Goal: Task Accomplishment & Management: Manage account settings

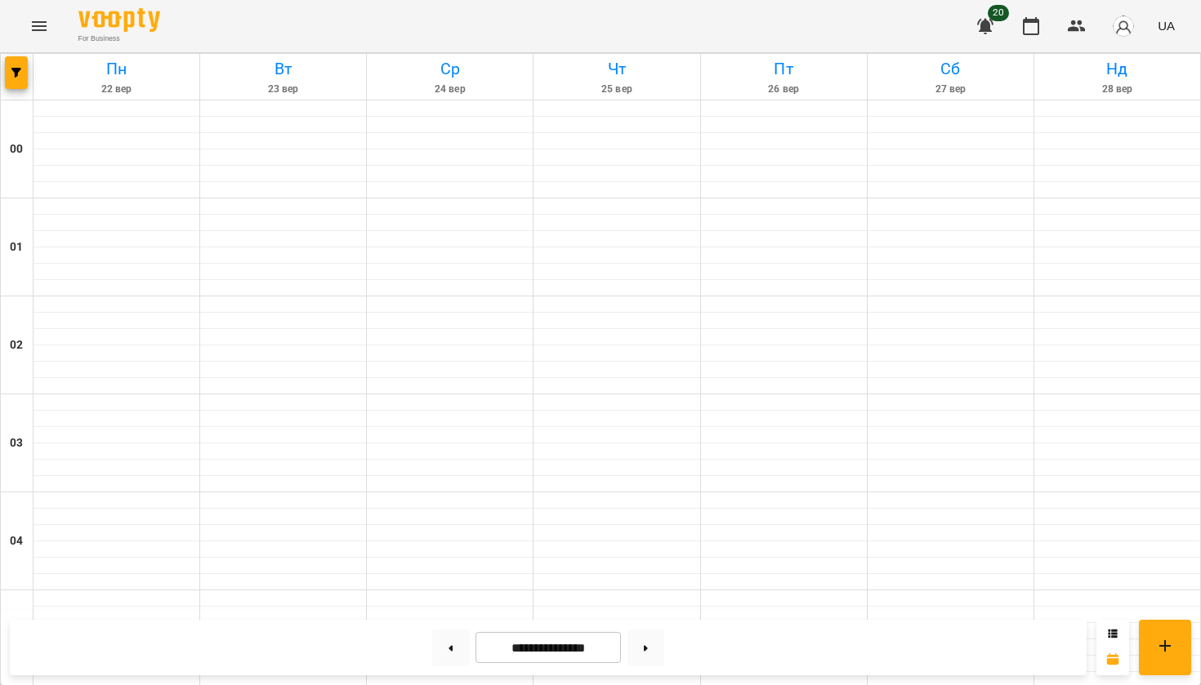
scroll to position [1670, 0]
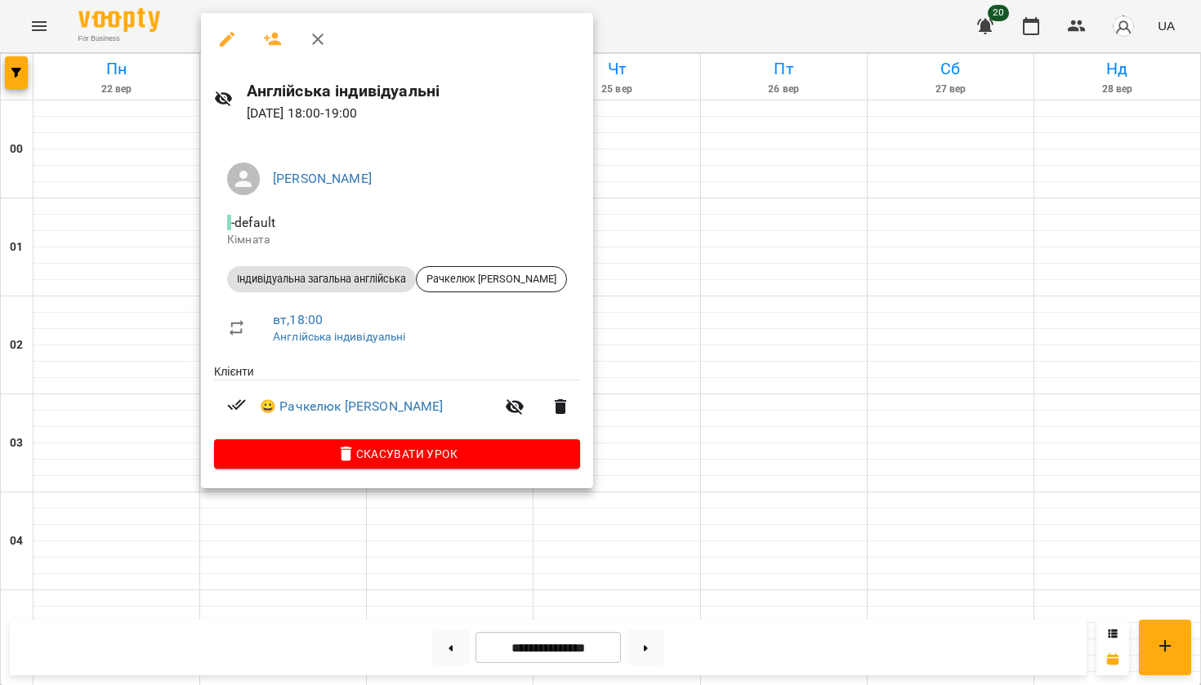
click at [766, 486] on div at bounding box center [600, 342] width 1201 height 685
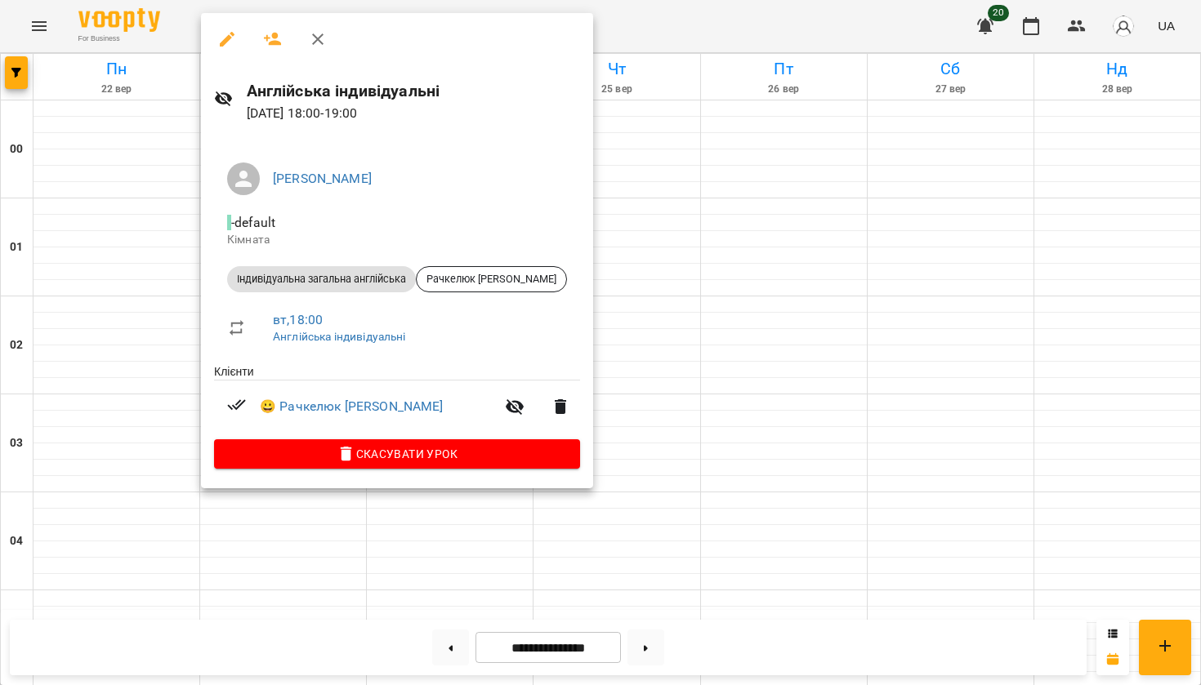
click at [181, 551] on div at bounding box center [600, 342] width 1201 height 685
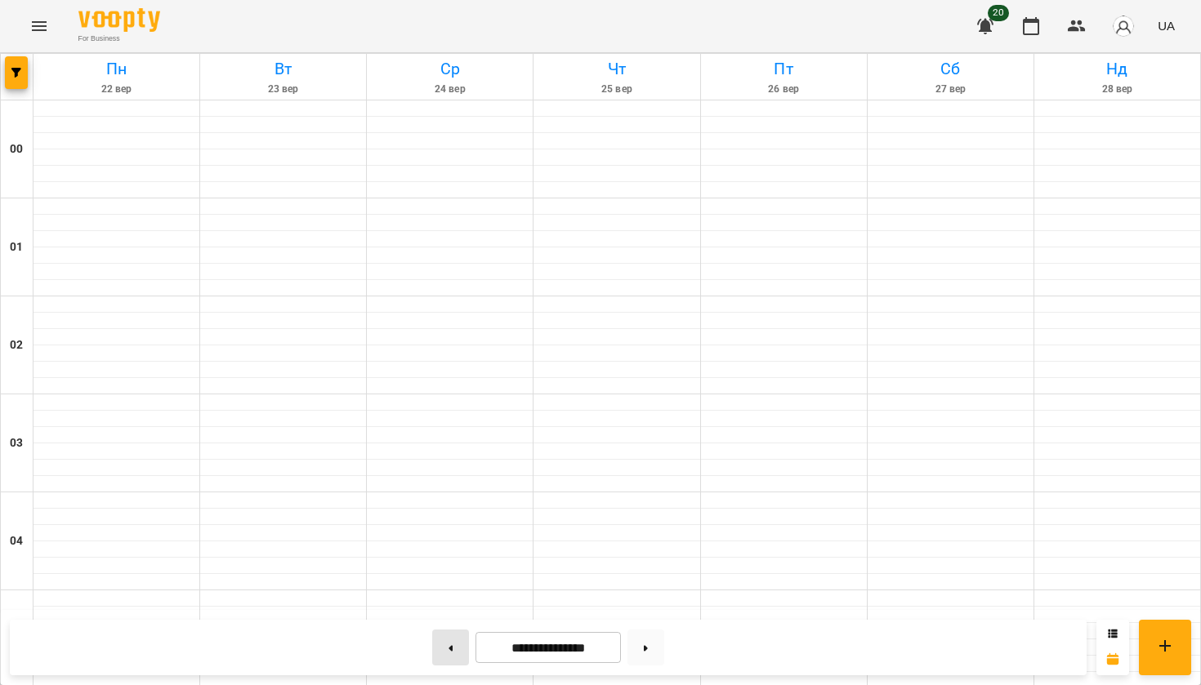
click at [444, 652] on button at bounding box center [450, 648] width 37 height 36
type input "**********"
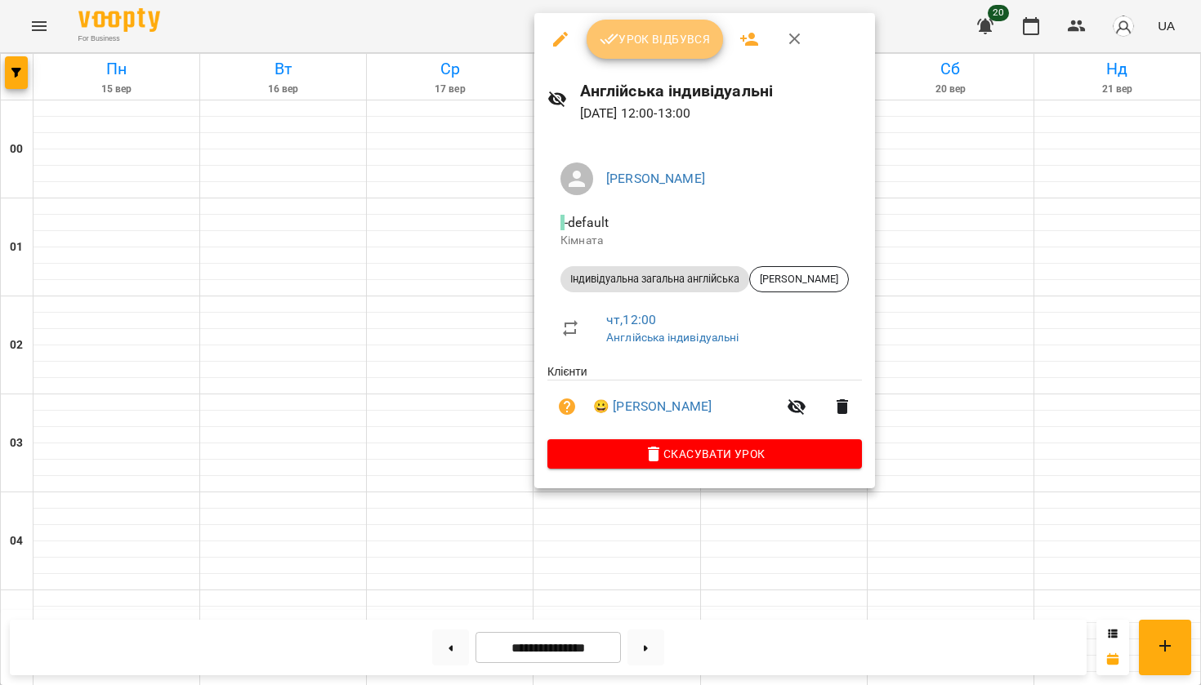
click at [617, 47] on icon "button" at bounding box center [610, 39] width 20 height 20
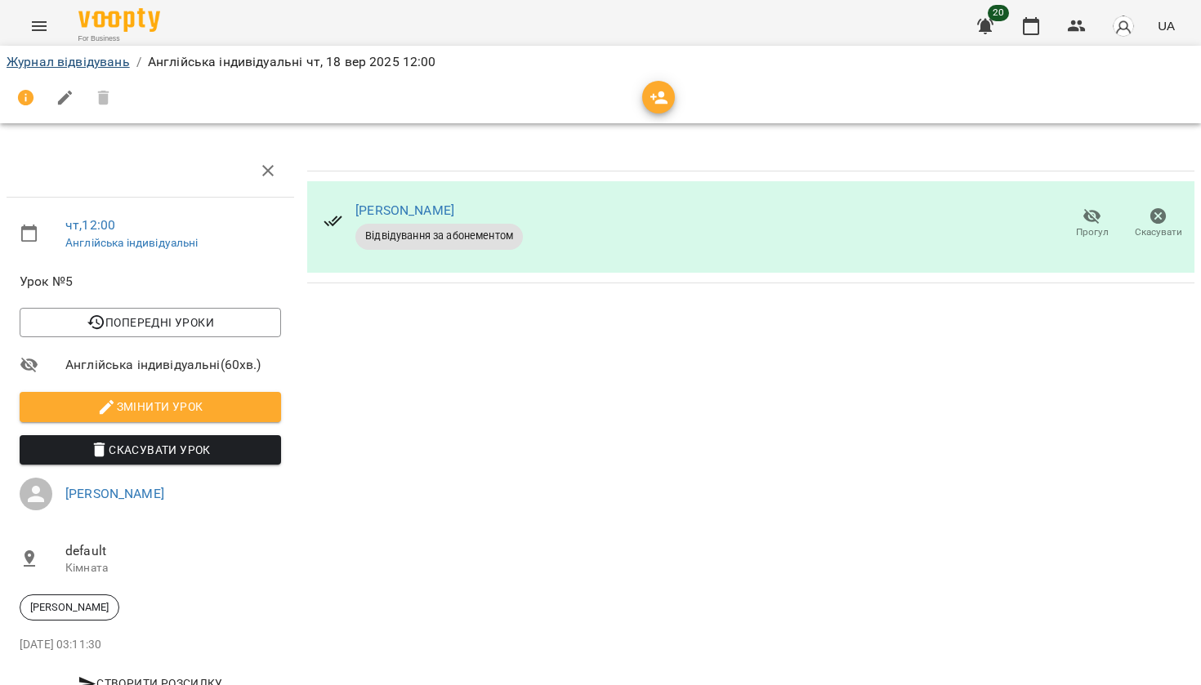
click at [89, 60] on link "Журнал відвідувань" at bounding box center [68, 62] width 123 height 16
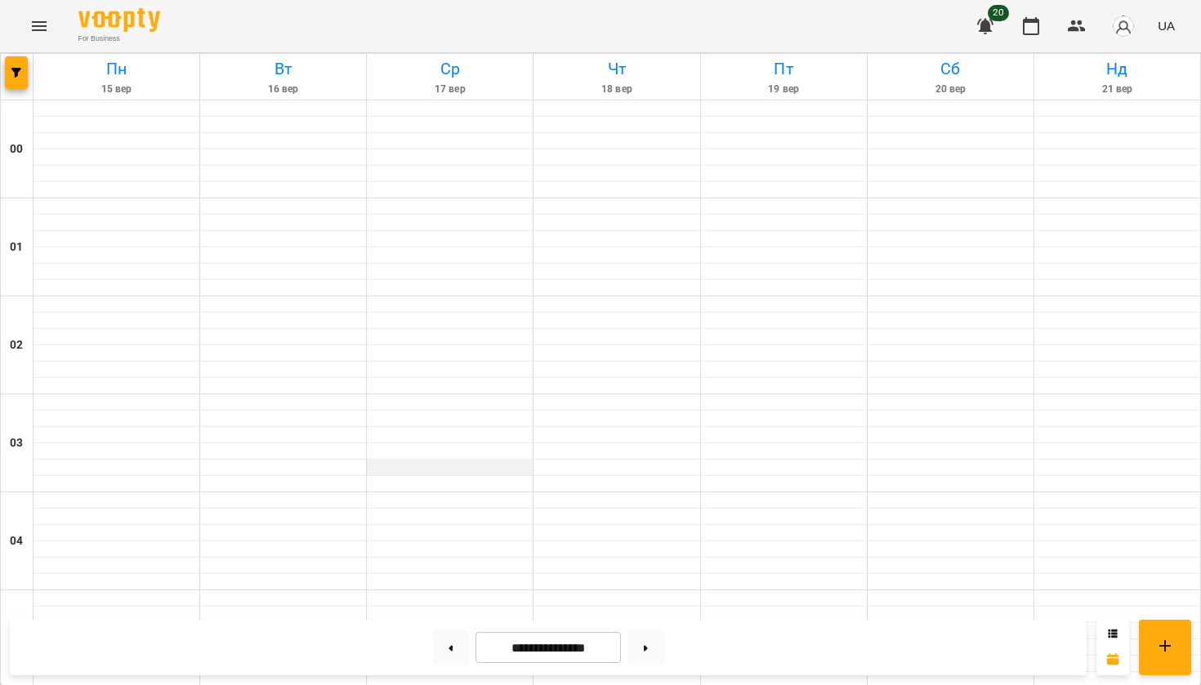
scroll to position [1187, 0]
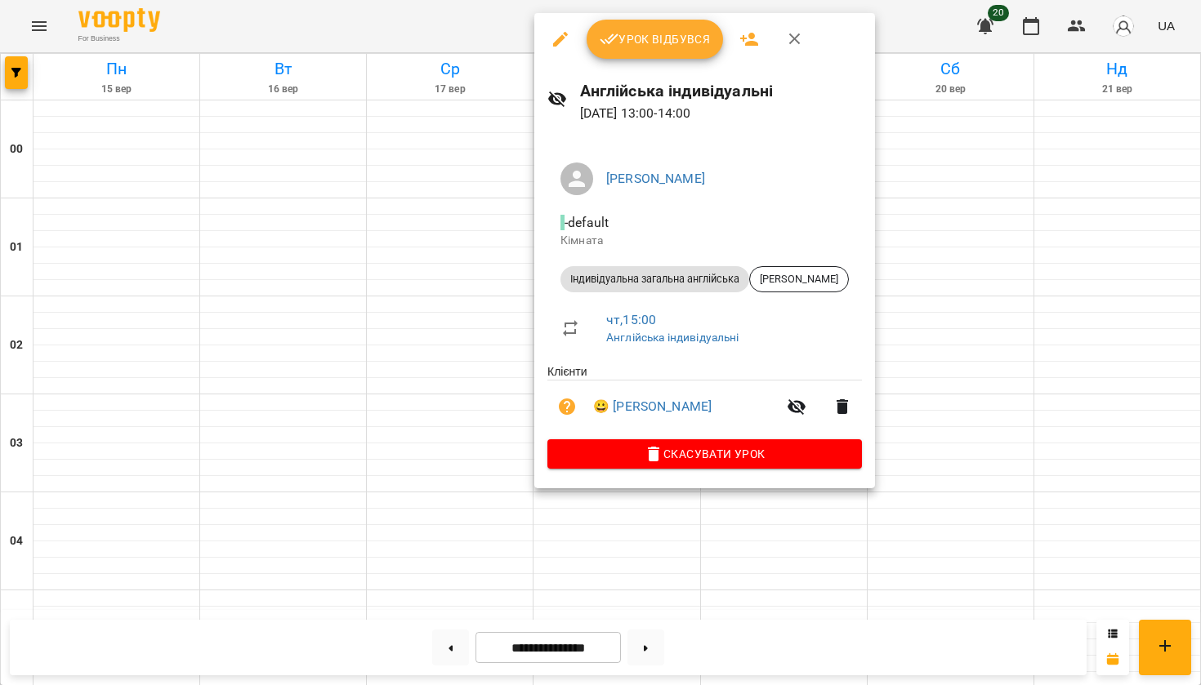
click at [609, 47] on icon "button" at bounding box center [610, 39] width 20 height 20
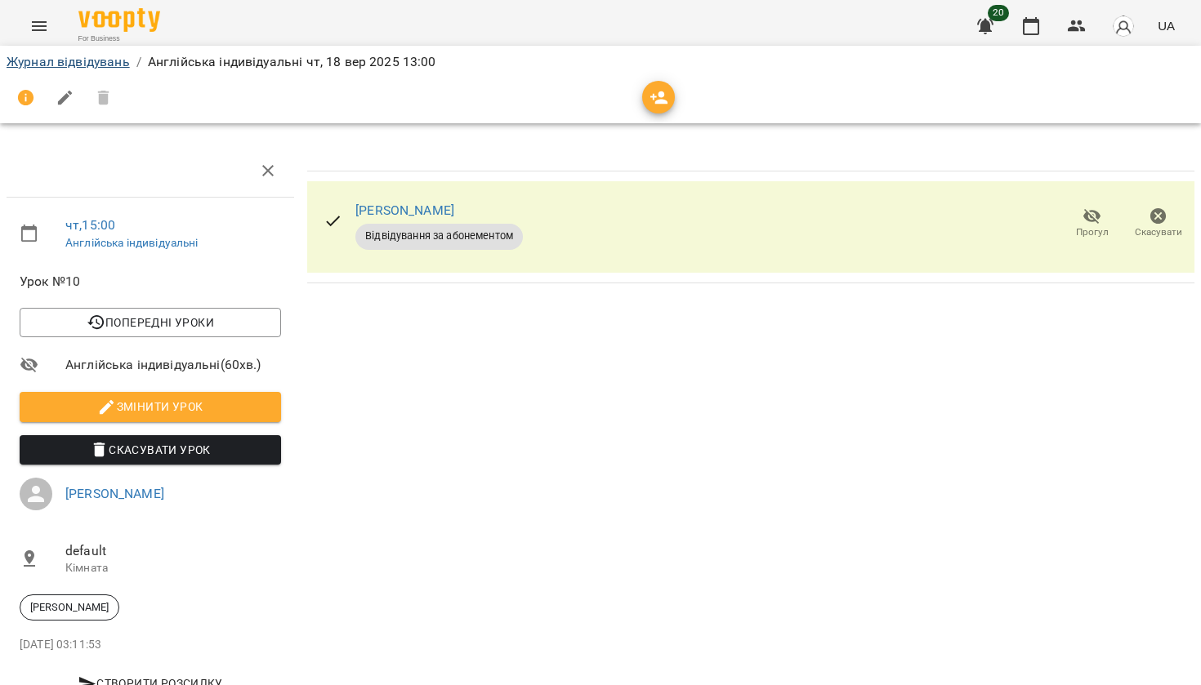
click at [82, 67] on link "Журнал відвідувань" at bounding box center [68, 62] width 123 height 16
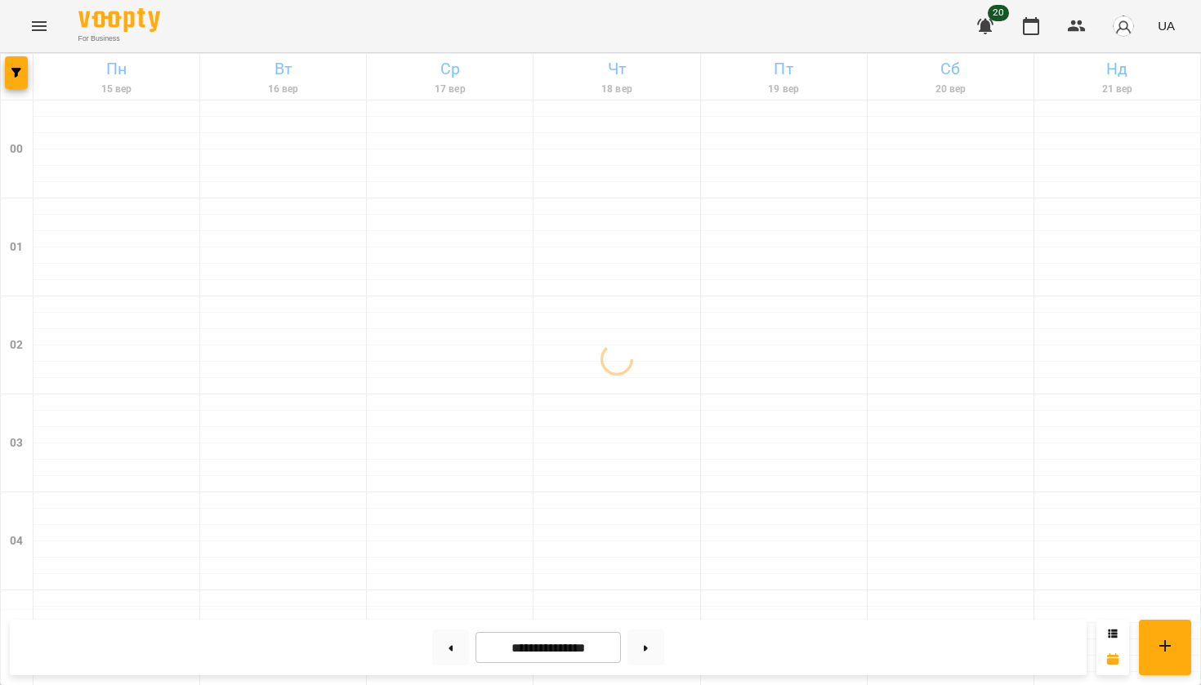
scroll to position [1690, 0]
click at [663, 644] on button at bounding box center [645, 648] width 37 height 36
click at [437, 643] on button at bounding box center [450, 648] width 37 height 36
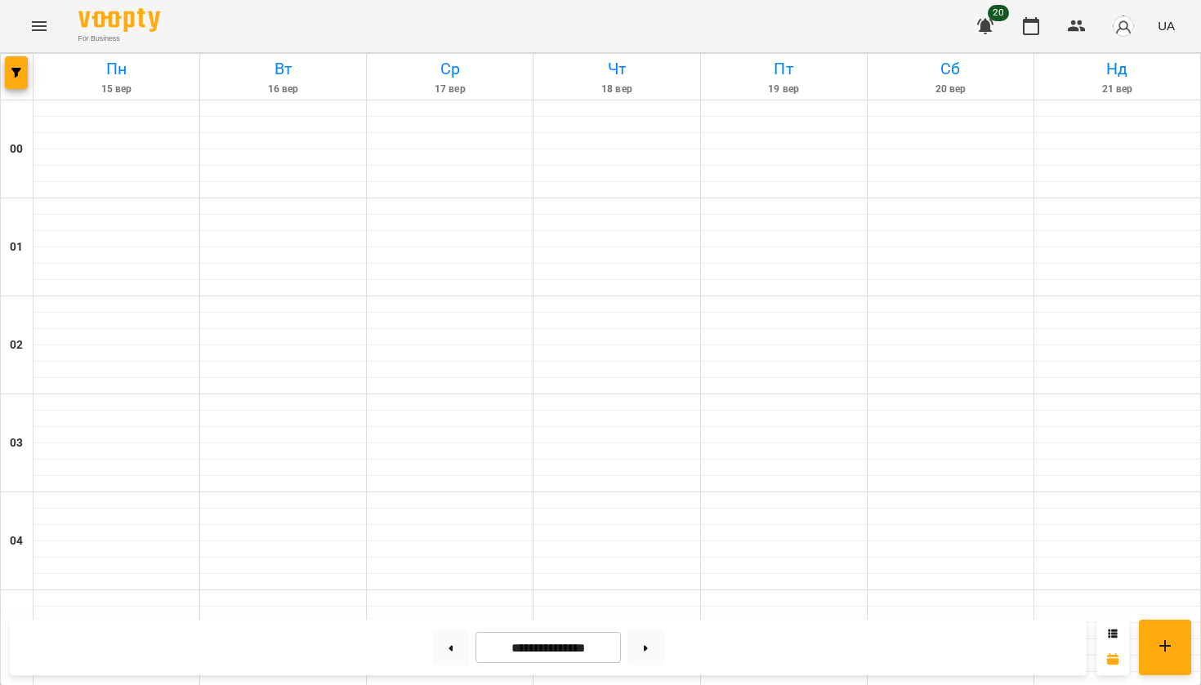
click at [972, 22] on button "button" at bounding box center [985, 26] width 39 height 39
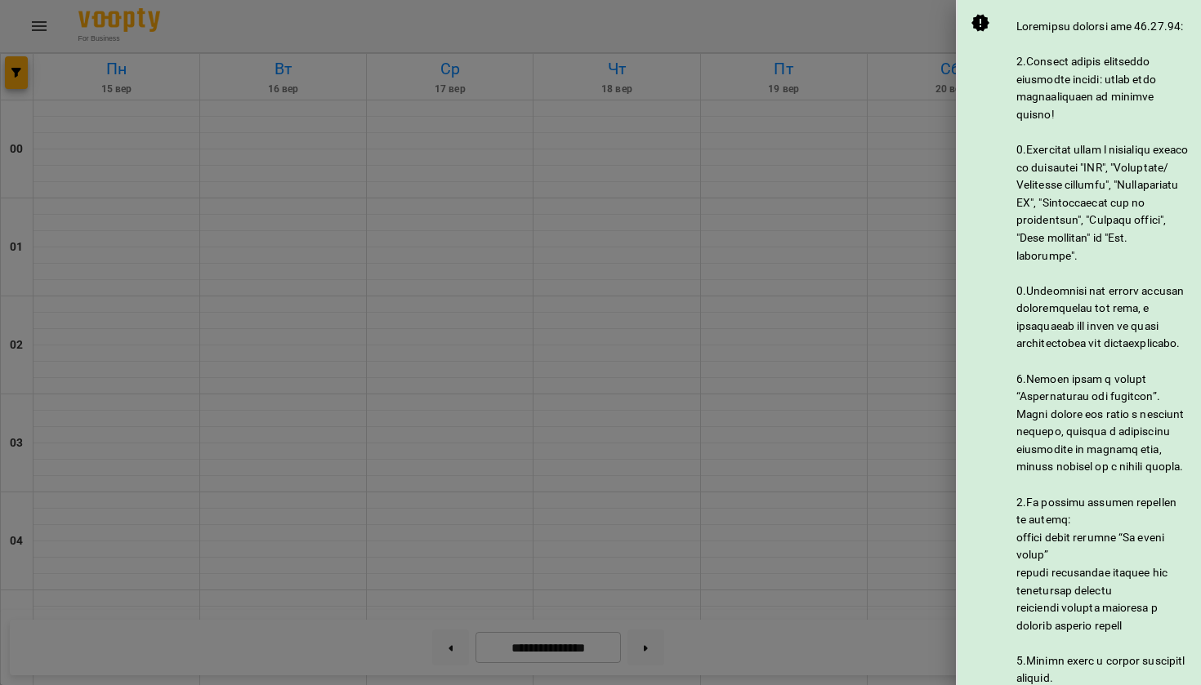
click at [931, 29] on div at bounding box center [600, 342] width 1201 height 685
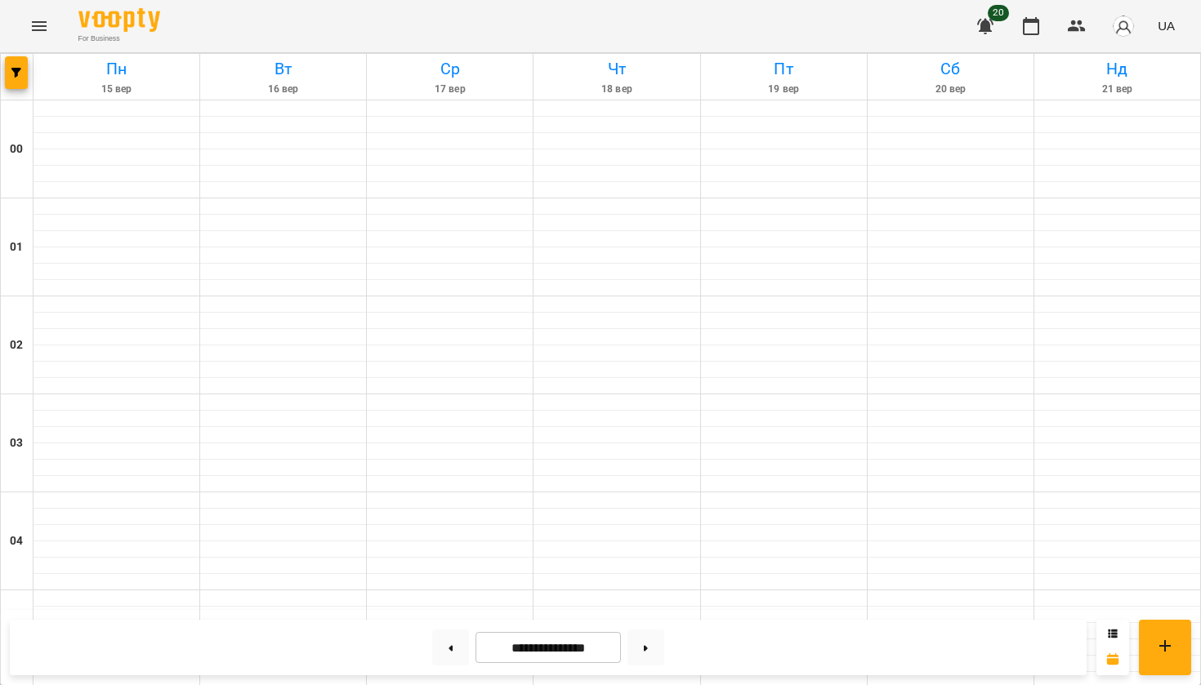
click at [992, 33] on icon "button" at bounding box center [986, 26] width 20 height 20
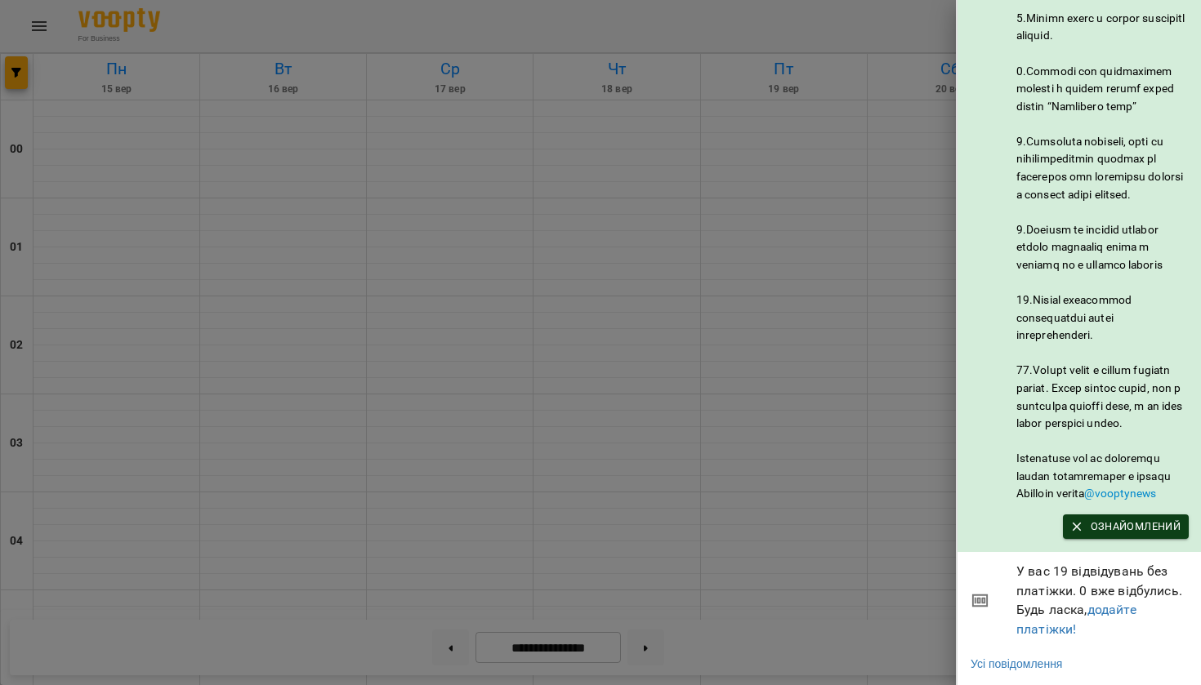
scroll to position [732, 0]
click at [1096, 523] on span "Ознайомлений" at bounding box center [1125, 527] width 109 height 18
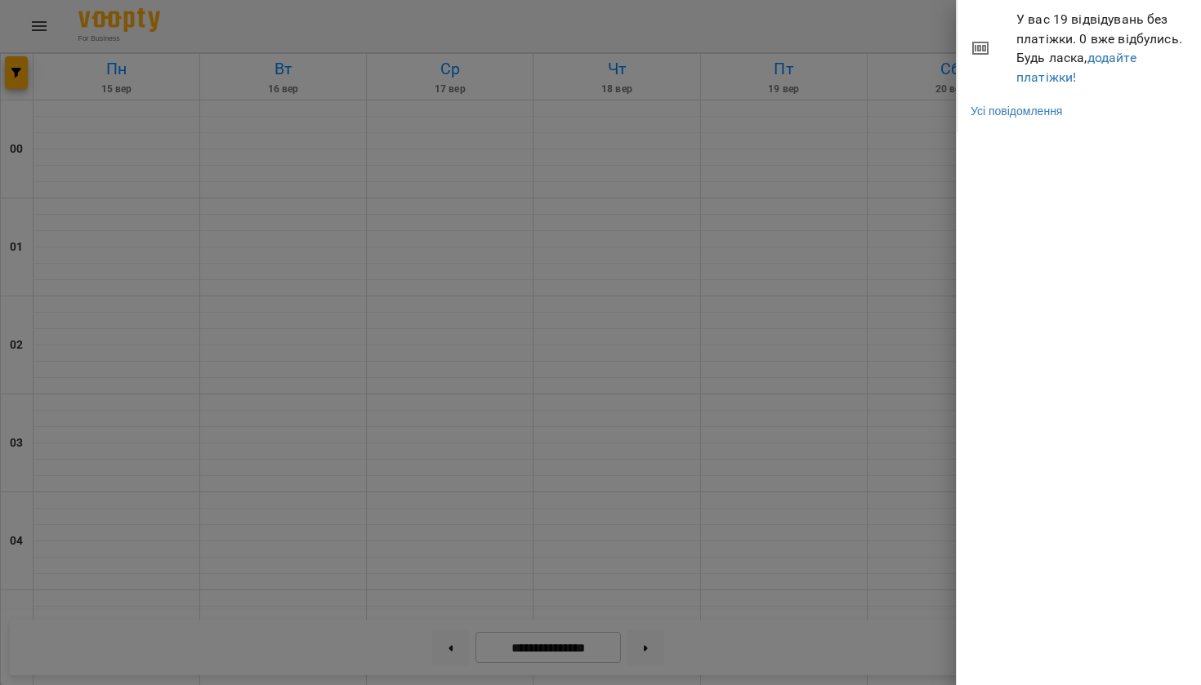
scroll to position [0, 0]
click at [883, 212] on div at bounding box center [600, 342] width 1201 height 685
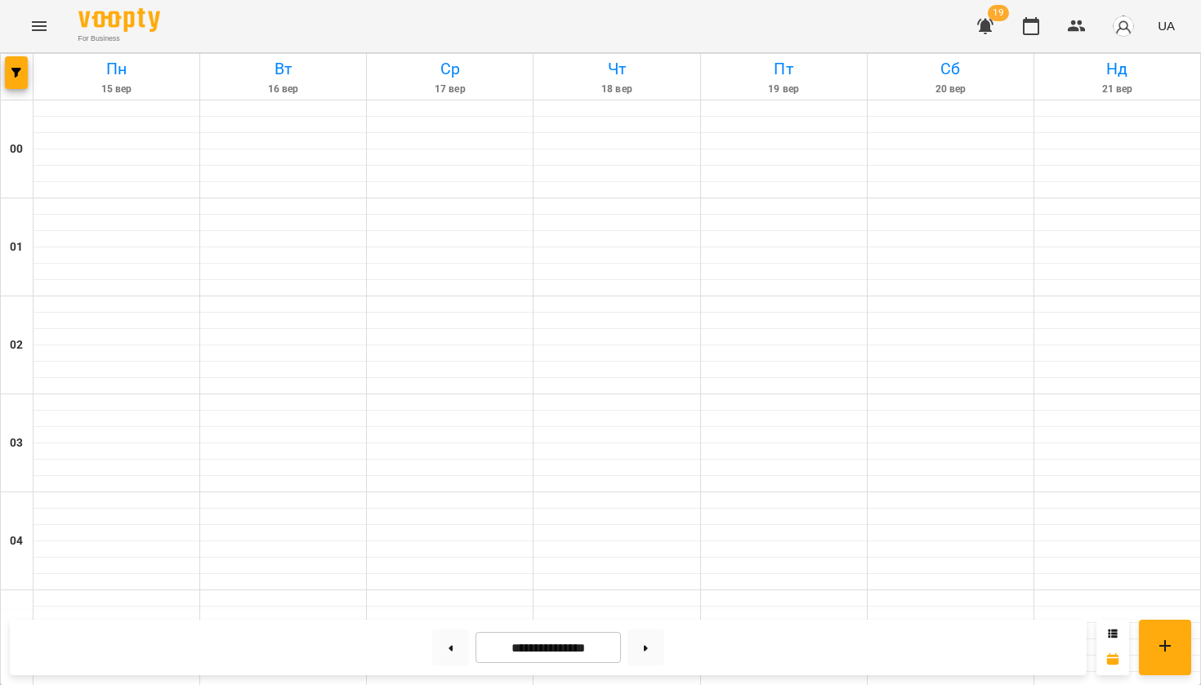
scroll to position [1573, 0]
click at [644, 654] on button at bounding box center [645, 648] width 37 height 36
type input "**********"
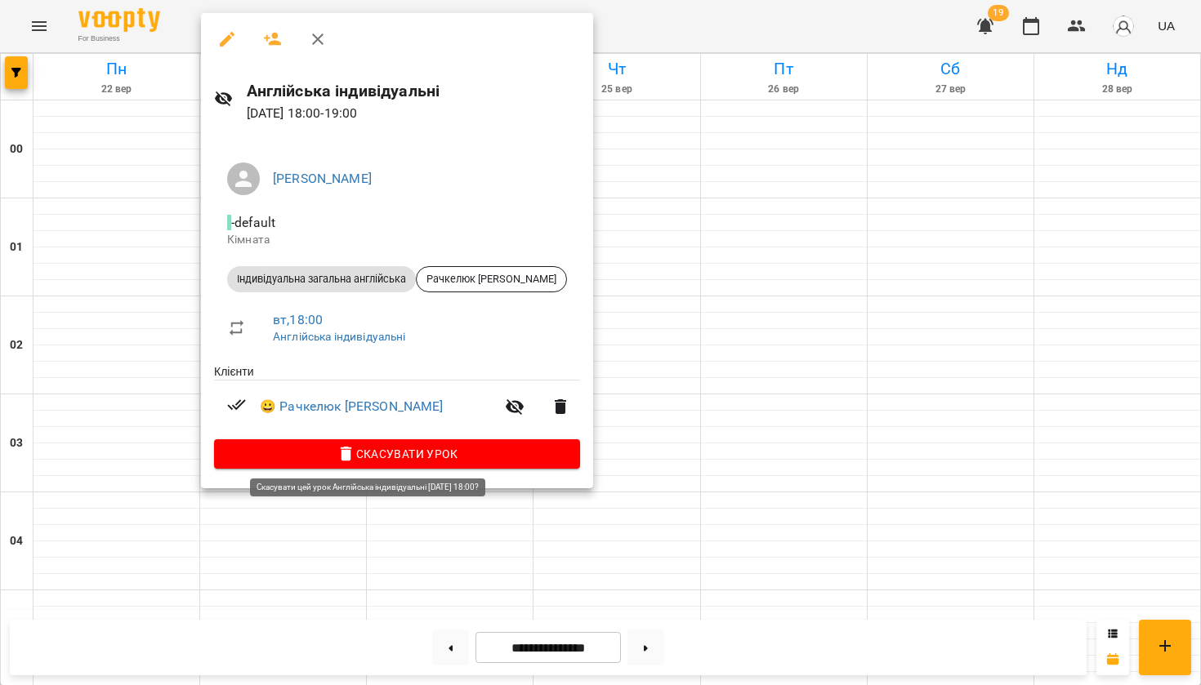
click at [337, 453] on icon "button" at bounding box center [347, 454] width 20 height 20
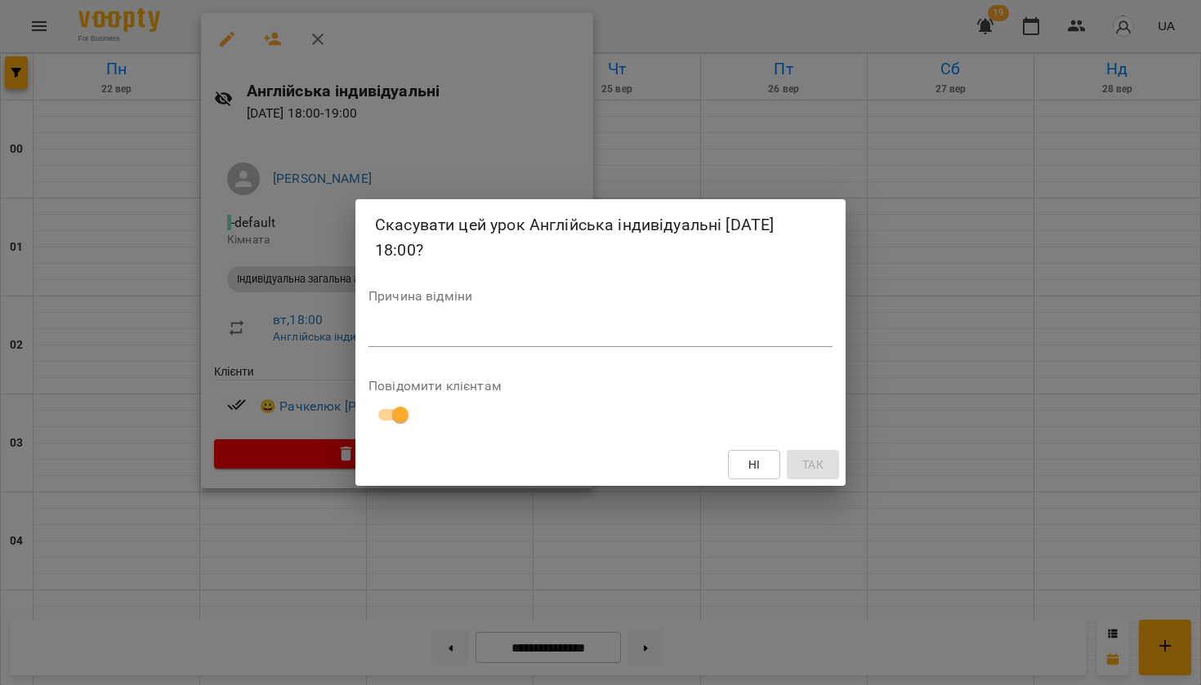
click at [622, 347] on div "Причина відміни *" at bounding box center [600, 322] width 464 height 65
click at [607, 340] on textarea at bounding box center [600, 334] width 464 height 15
type textarea "*"
click at [821, 469] on span "Так" at bounding box center [812, 465] width 21 height 20
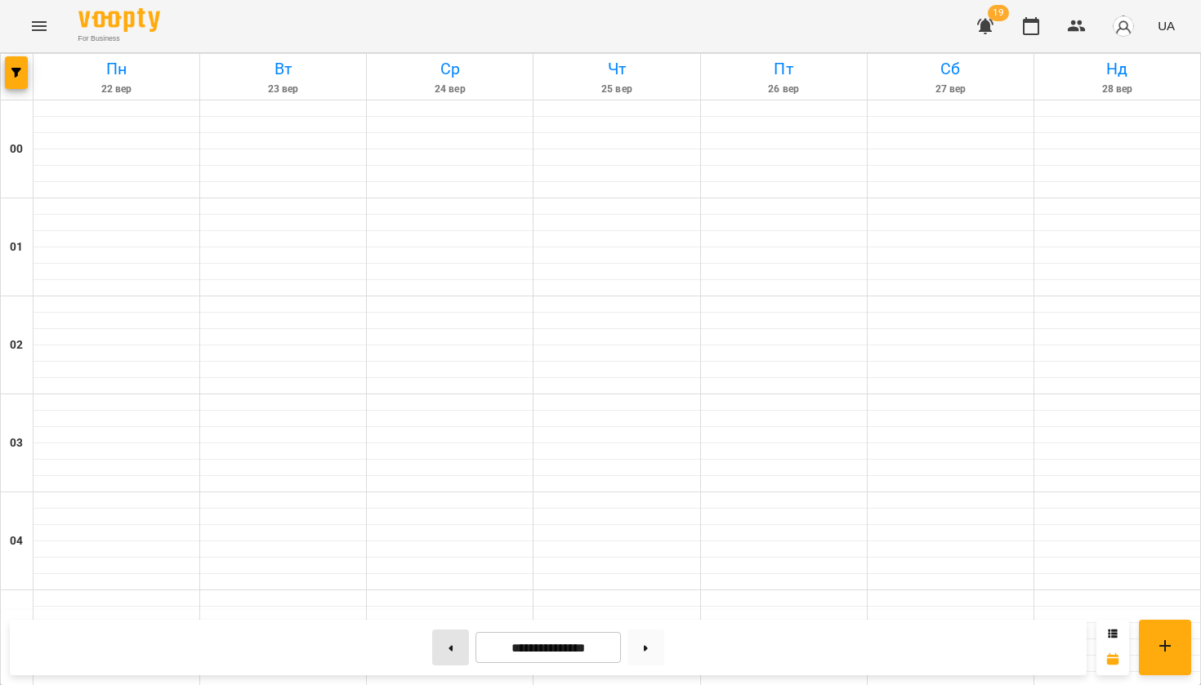
scroll to position [1743, 0]
click at [446, 657] on button at bounding box center [450, 648] width 37 height 36
type input "**********"
